Goal: Information Seeking & Learning: Find specific fact

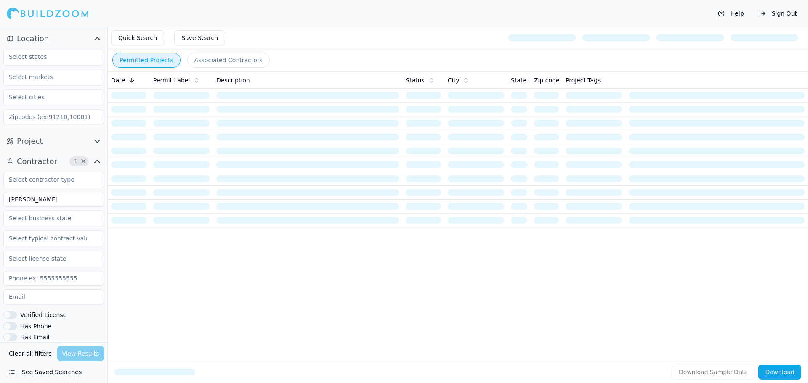
click at [30, 355] on button "Clear all filters" at bounding box center [30, 353] width 47 height 15
click at [53, 204] on input at bounding box center [53, 199] width 101 height 15
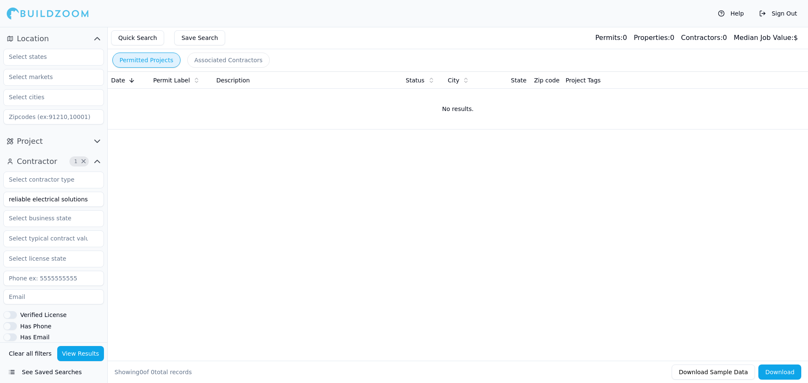
type input "reliable electrical solutions"
click at [81, 354] on button "View Results" at bounding box center [80, 353] width 47 height 15
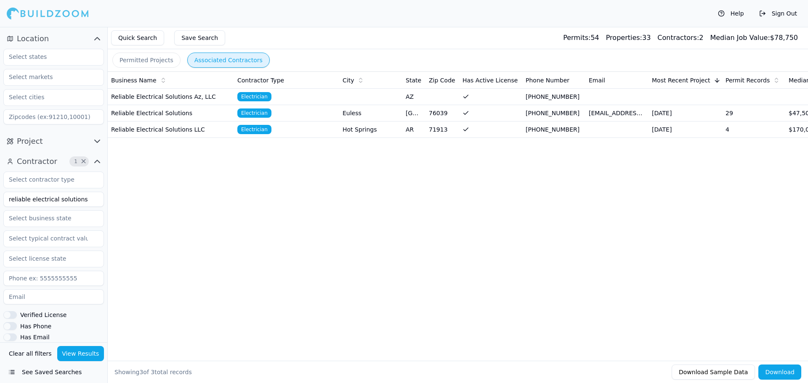
click at [220, 55] on button "Associated Contractors" at bounding box center [228, 60] width 82 height 15
click at [72, 220] on input "text" at bounding box center [48, 218] width 89 height 15
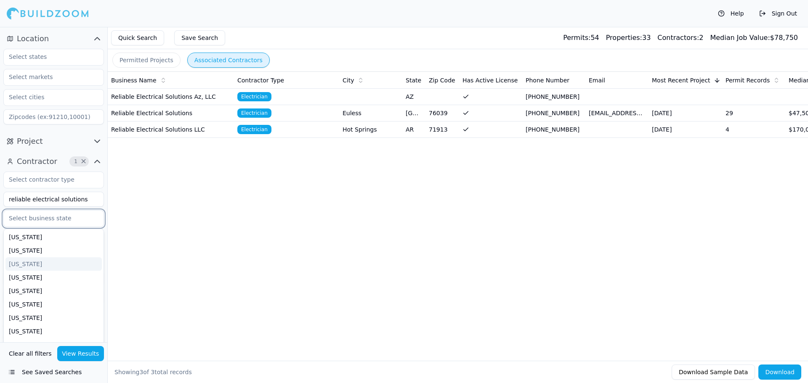
scroll to position [42, 0]
click at [25, 328] on div "[US_STATE]" at bounding box center [53, 330] width 96 height 13
click at [78, 354] on button "View Results" at bounding box center [80, 353] width 47 height 15
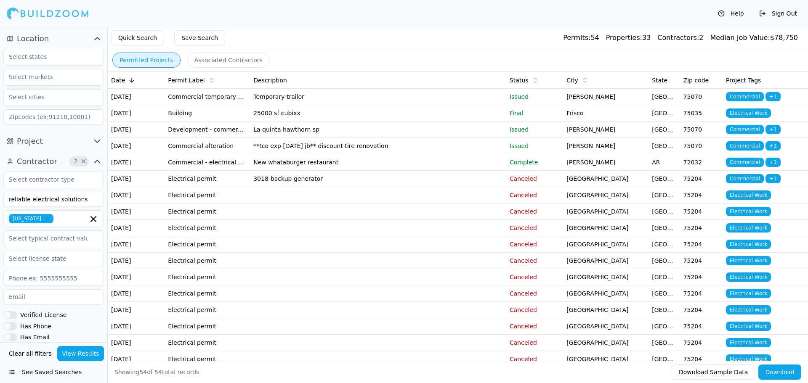
click at [159, 59] on button "Permitted Projects" at bounding box center [146, 60] width 68 height 15
click at [85, 202] on input "reliable electrical solutions" at bounding box center [53, 199] width 101 height 15
click at [30, 353] on button "Clear all filters" at bounding box center [30, 353] width 47 height 15
click at [29, 353] on button "Clear all filters" at bounding box center [30, 353] width 47 height 15
